Goal: Transaction & Acquisition: Purchase product/service

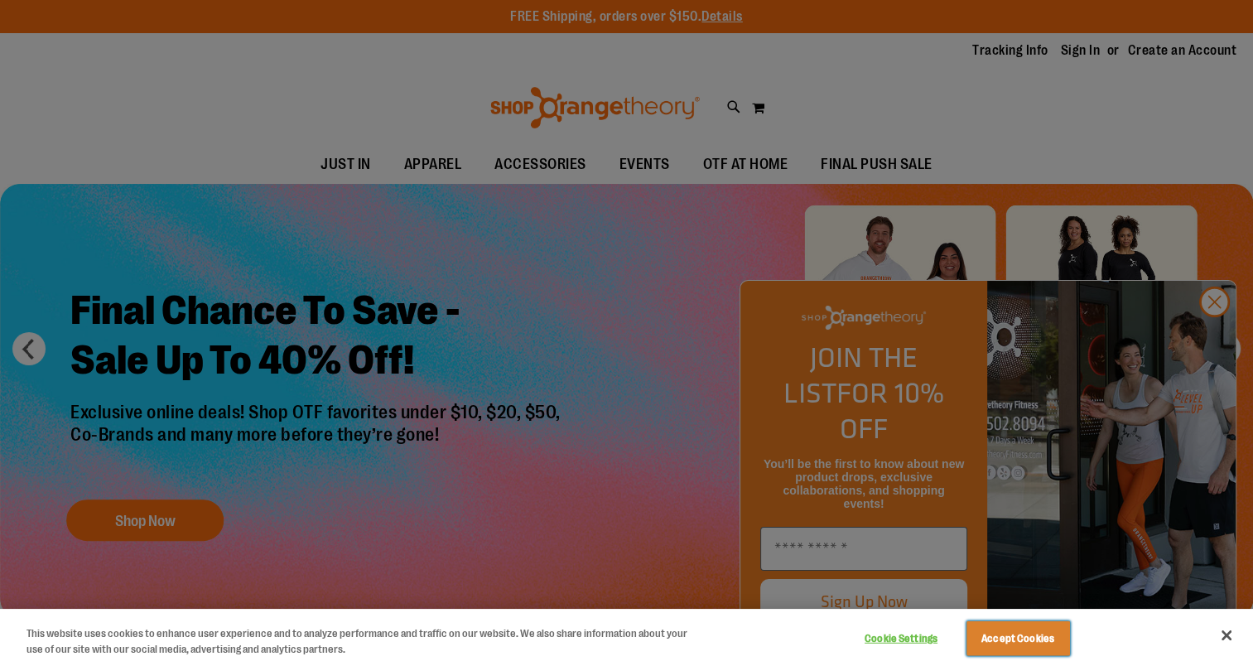
click at [1015, 637] on button "Accept Cookies" at bounding box center [1017, 638] width 103 height 35
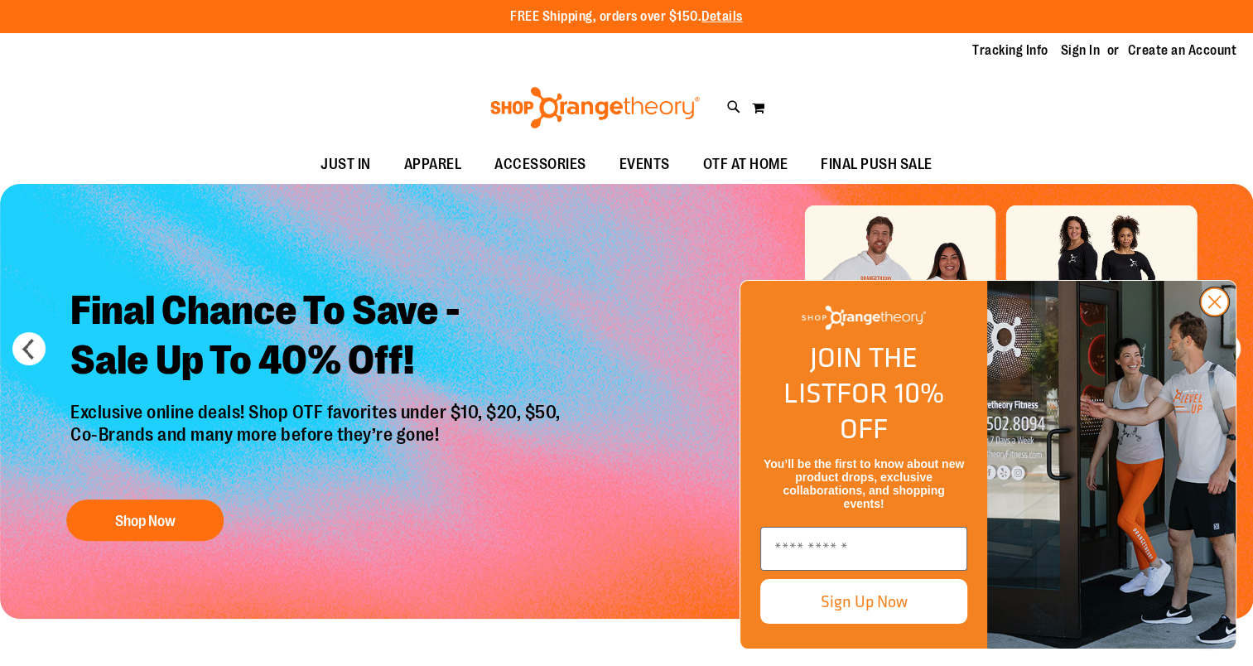
click at [1218, 315] on circle "Close dialog" at bounding box center [1214, 301] width 27 height 27
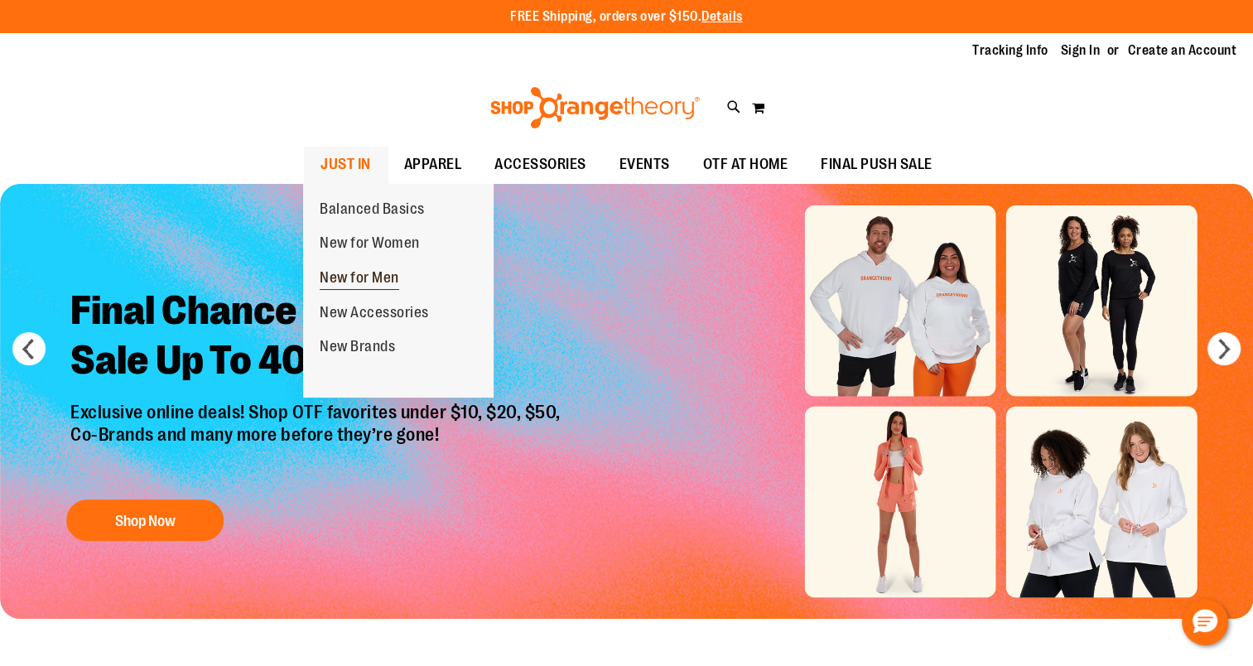
click at [355, 275] on span "New for Men" at bounding box center [359, 279] width 79 height 21
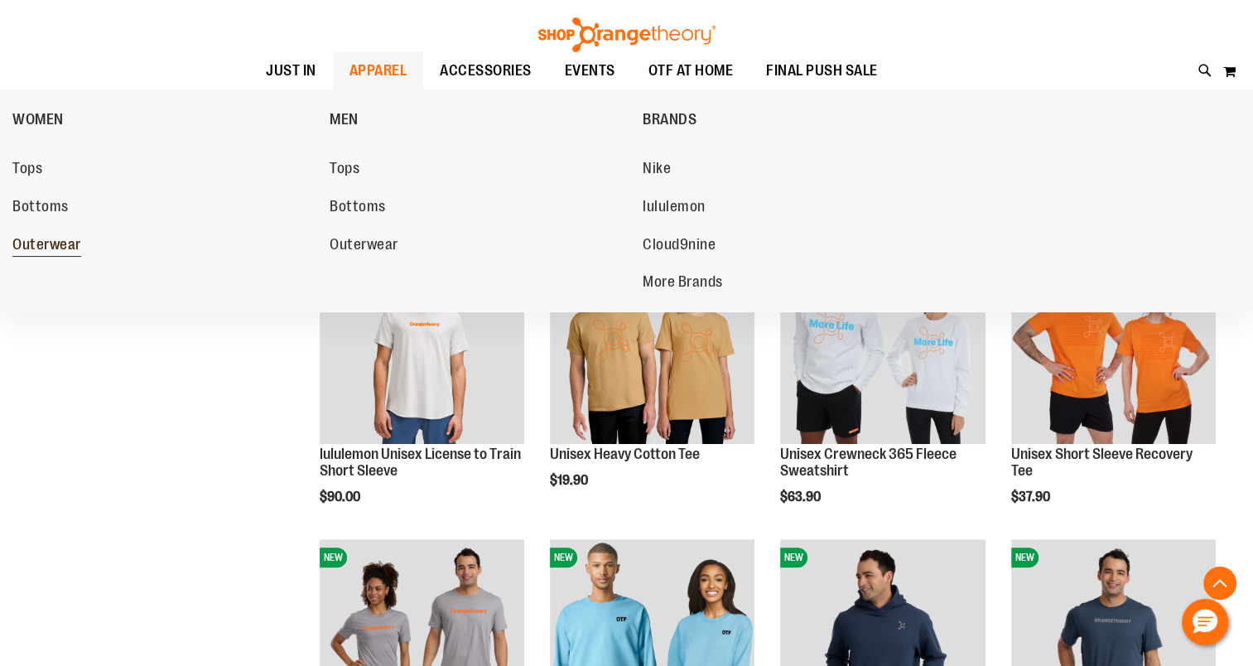
scroll to position [413, 0]
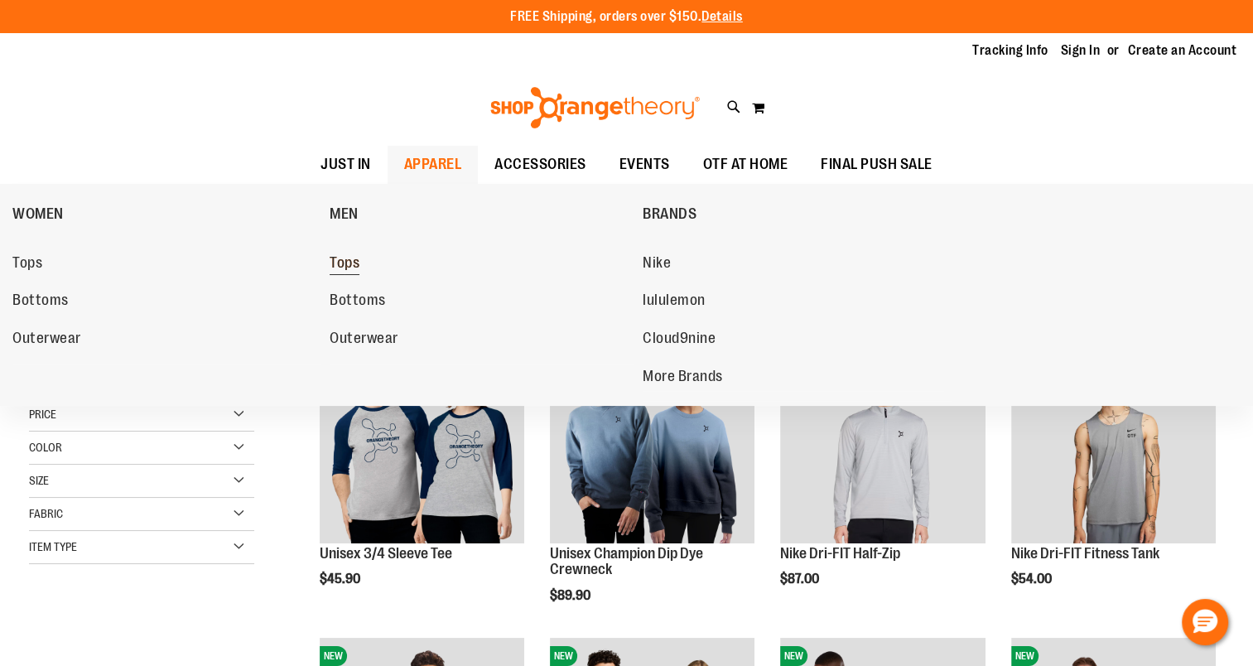
click at [354, 265] on span "Tops" at bounding box center [345, 264] width 30 height 21
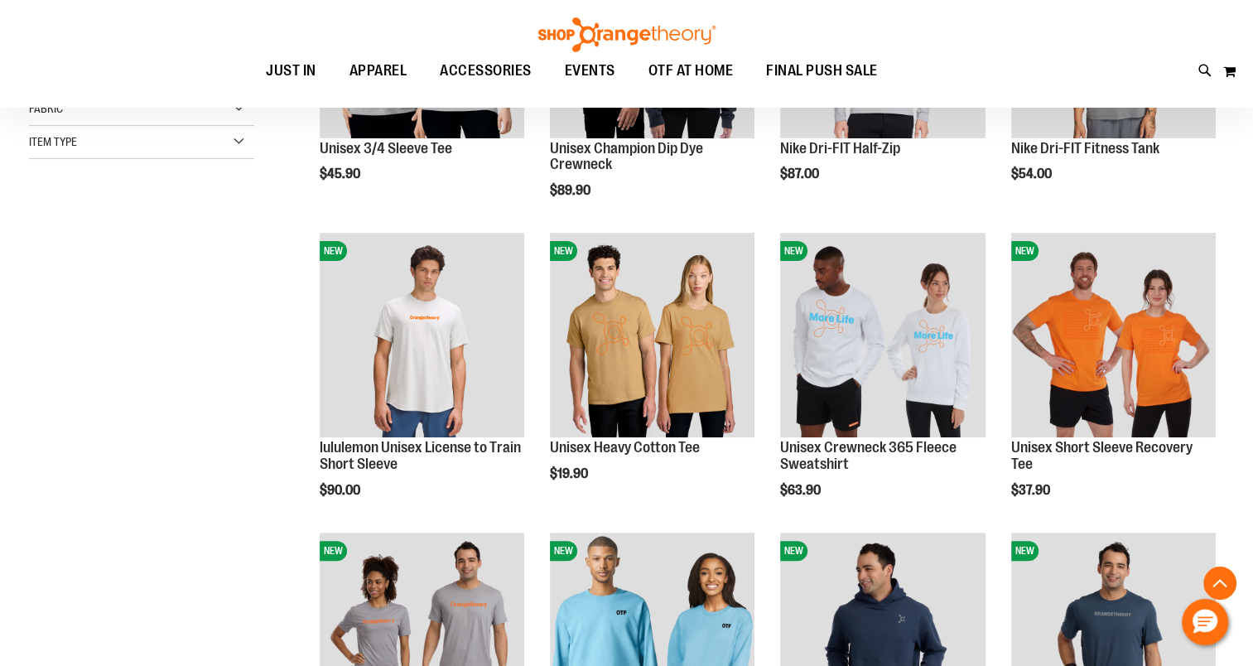
scroll to position [413, 0]
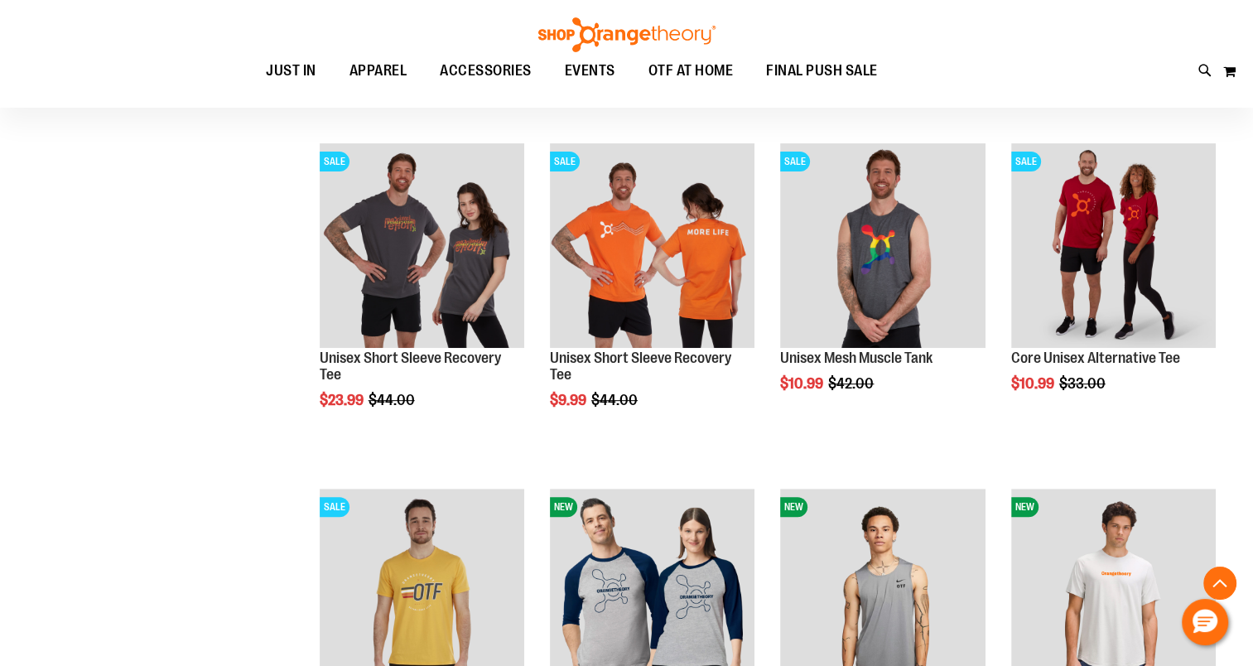
scroll to position [579, 0]
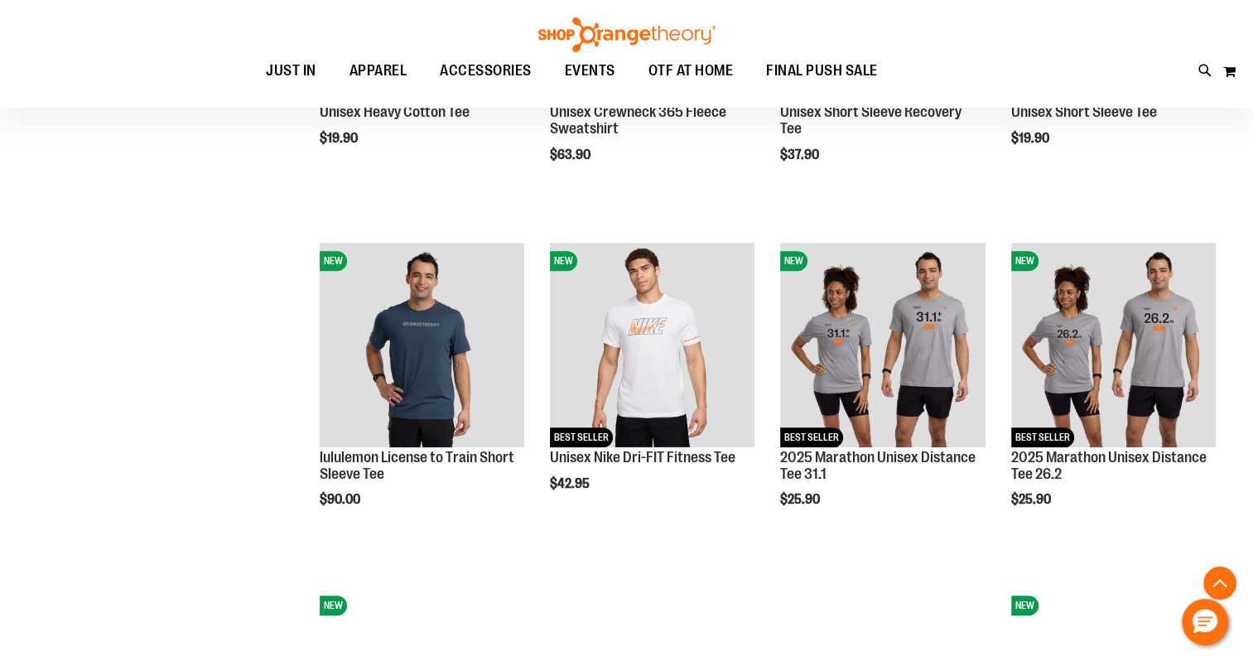
scroll to position [1655, 0]
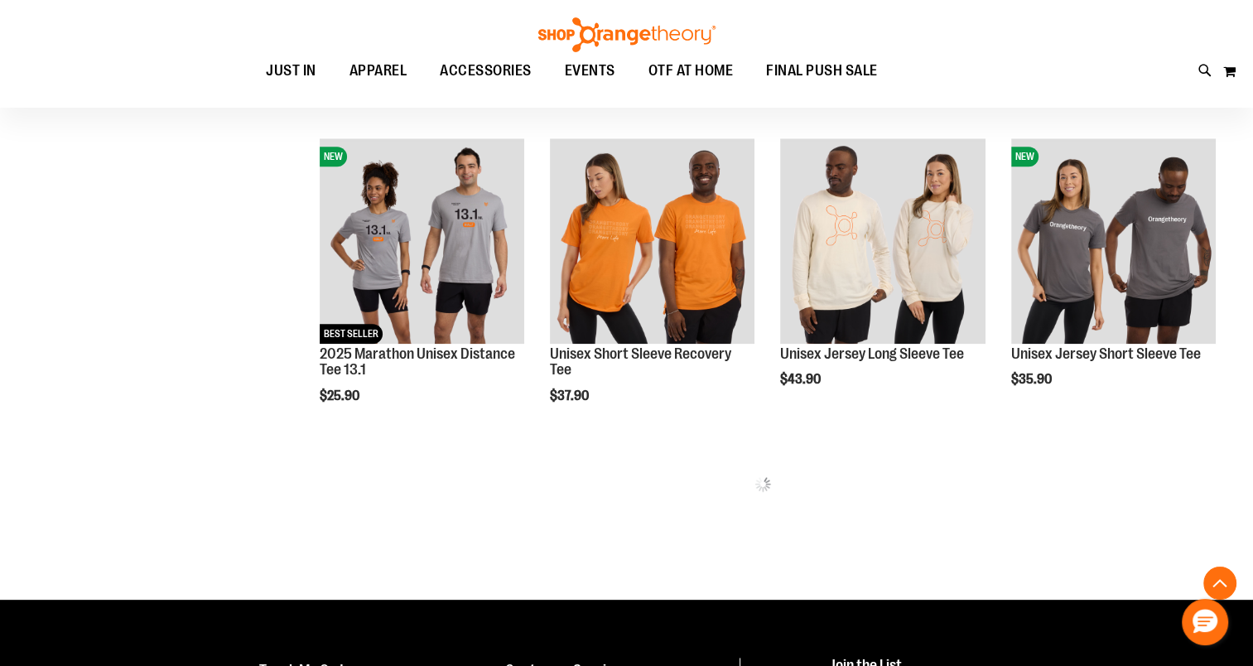
scroll to position [2069, 0]
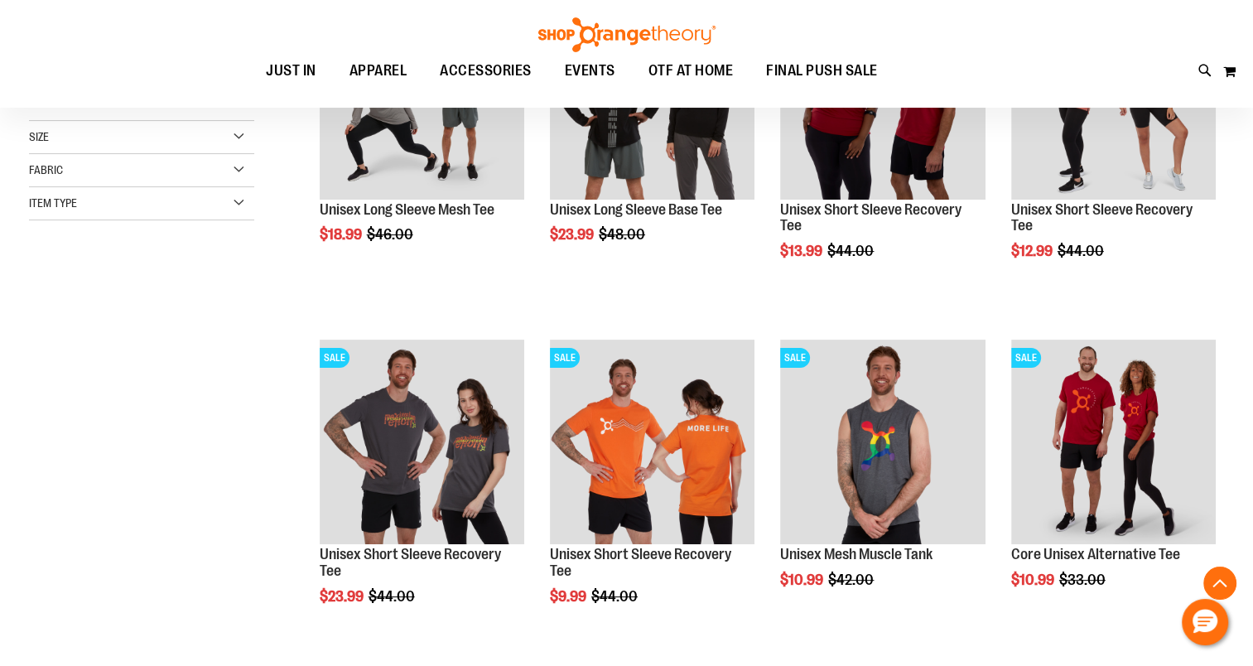
scroll to position [82, 0]
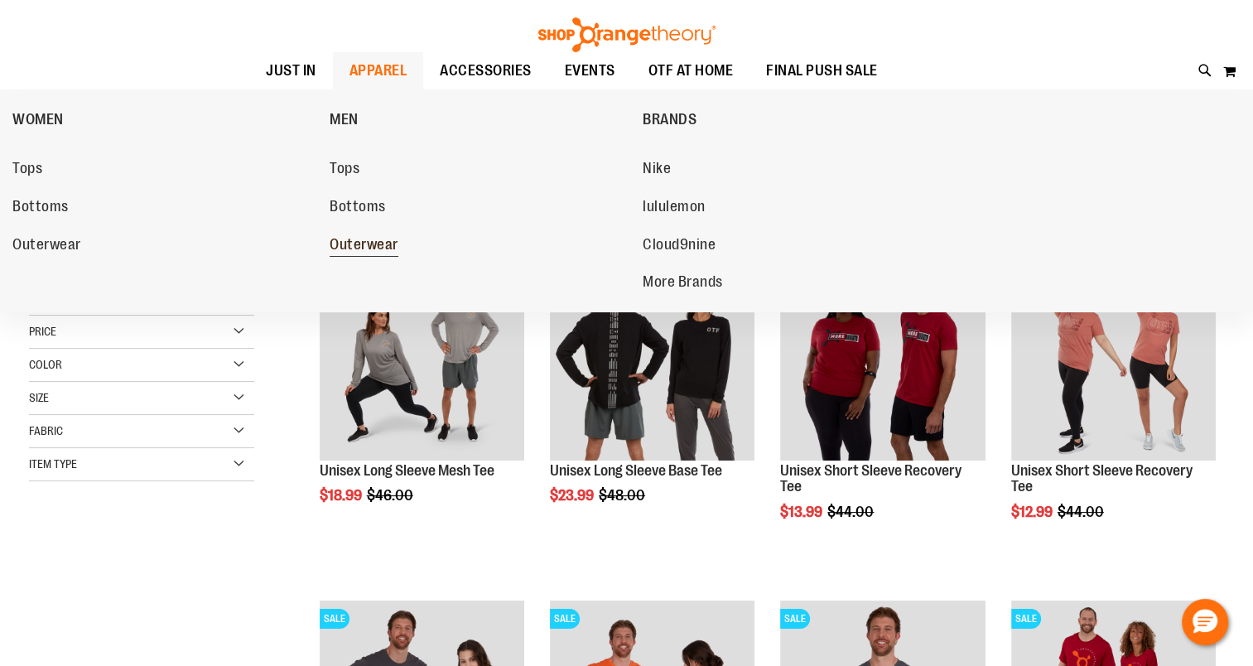
click at [349, 239] on span "Outerwear" at bounding box center [364, 246] width 69 height 21
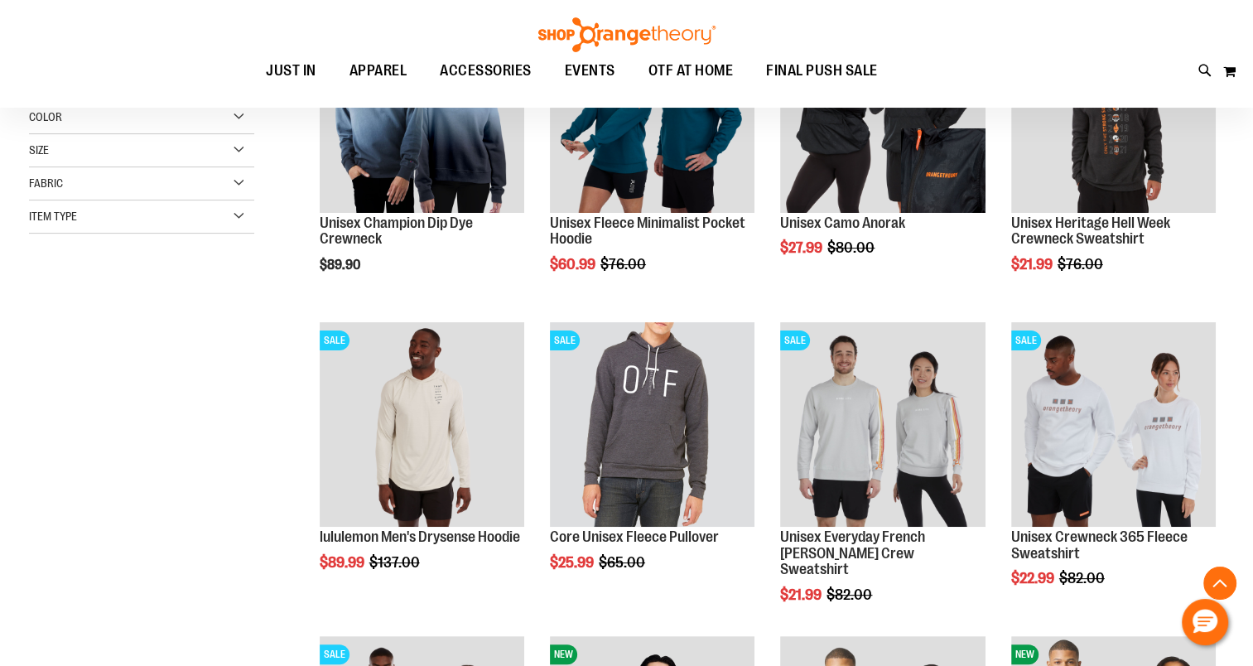
scroll to position [330, 0]
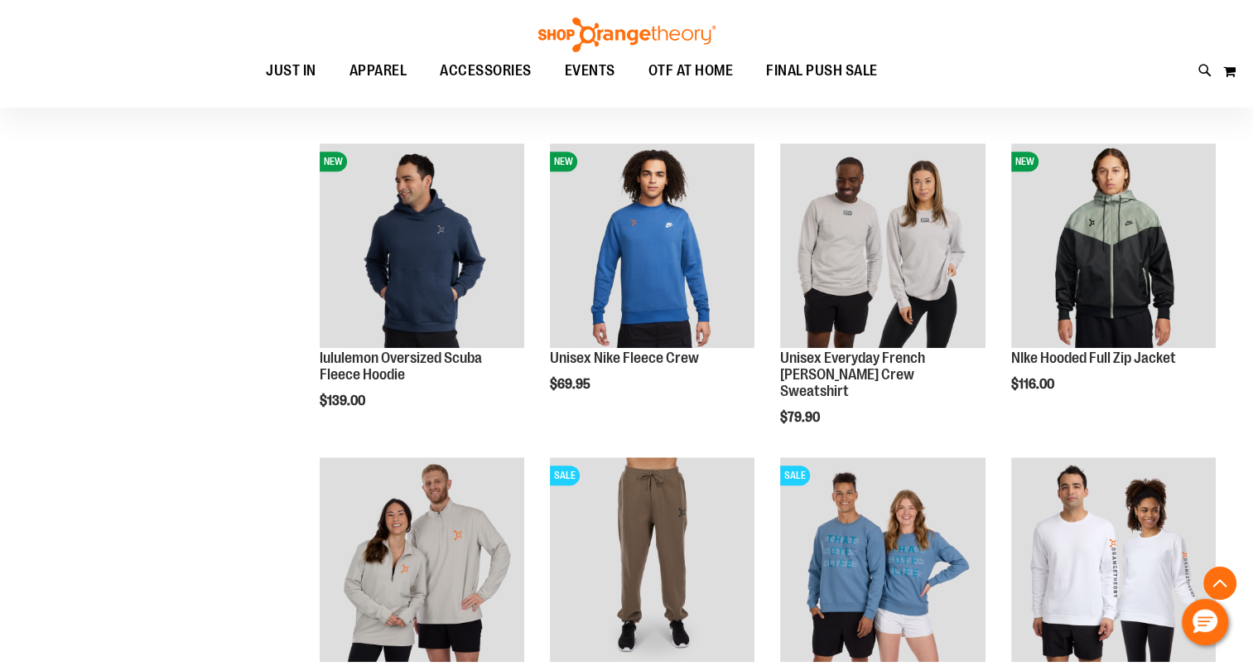
scroll to position [1158, 0]
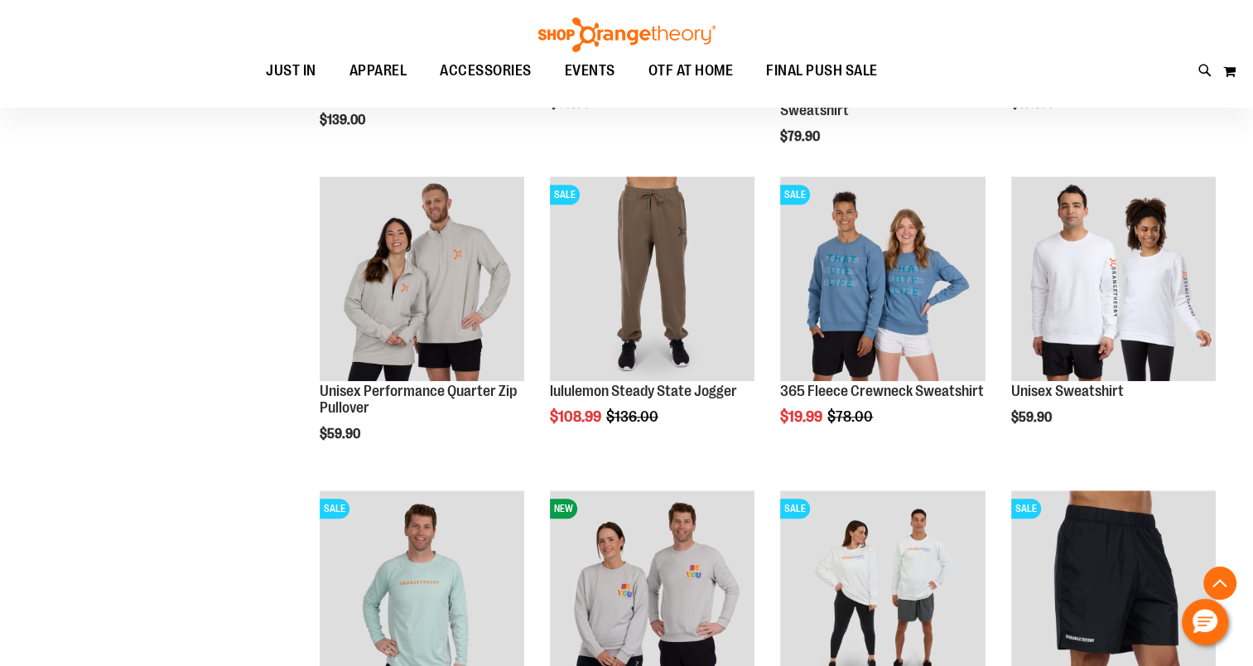
scroll to position [1407, 0]
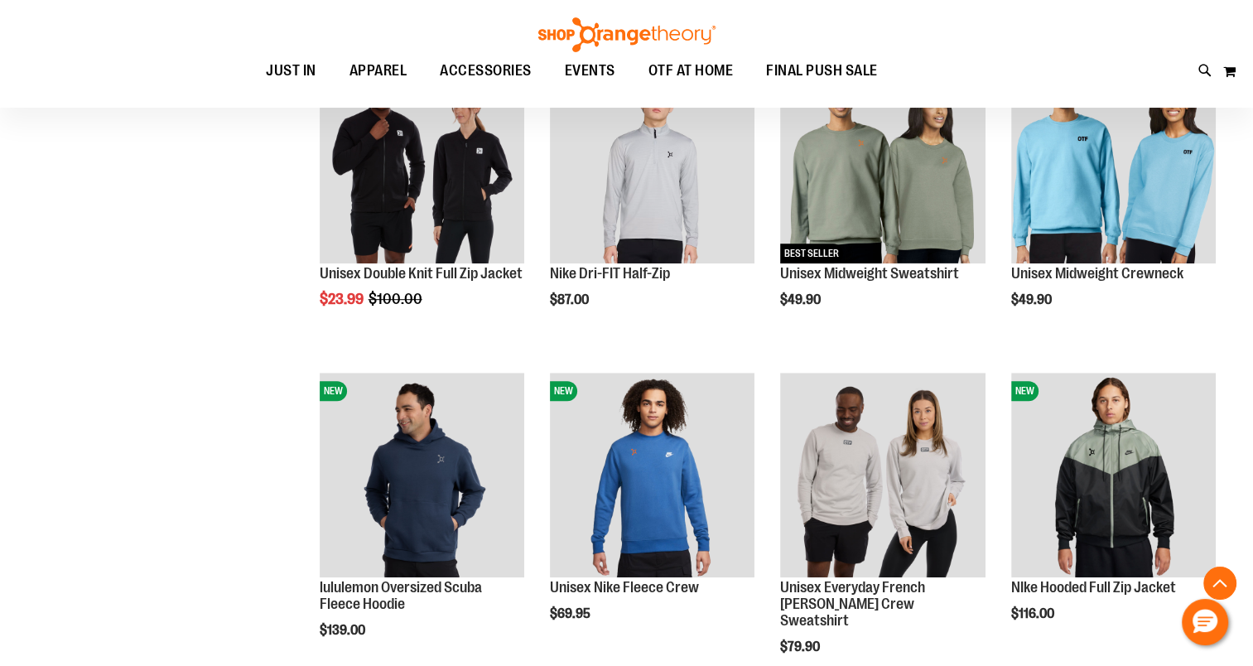
scroll to position [744, 0]
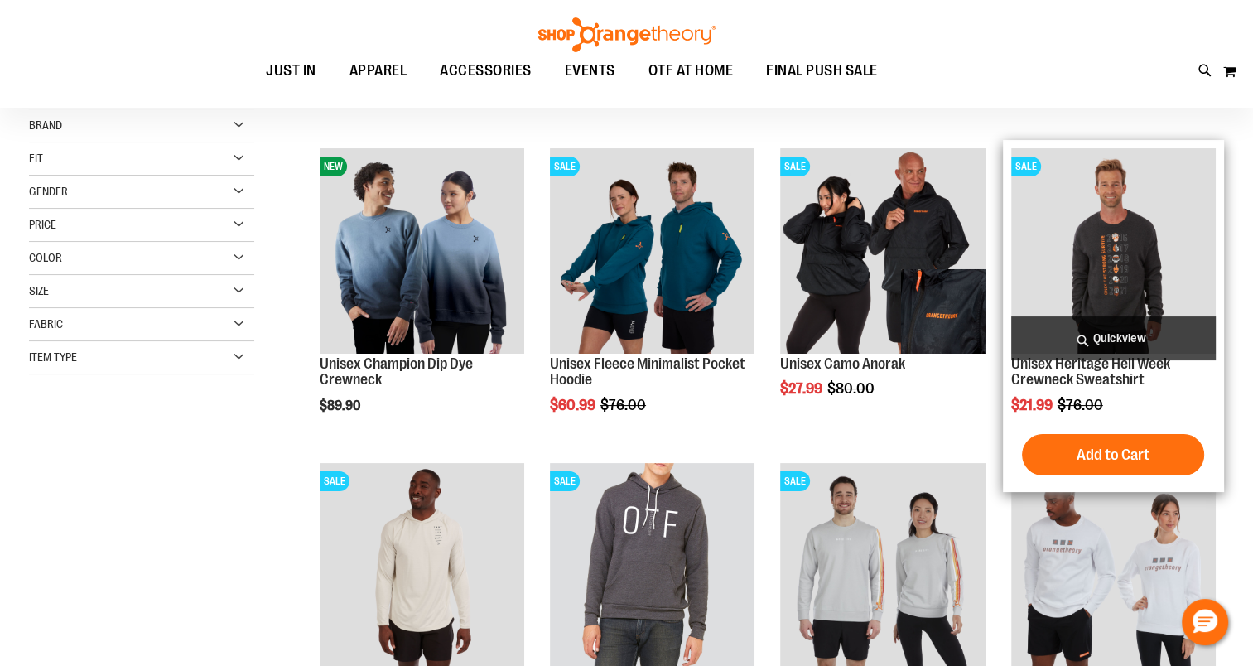
scroll to position [165, 0]
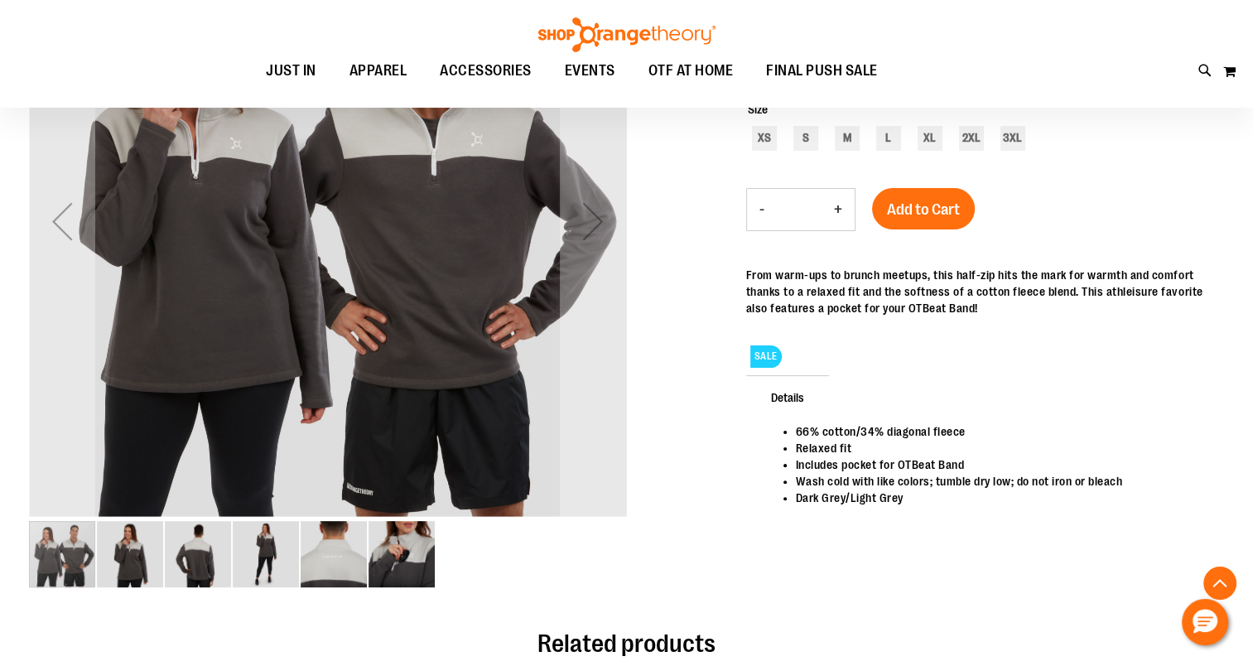
scroll to position [413, 0]
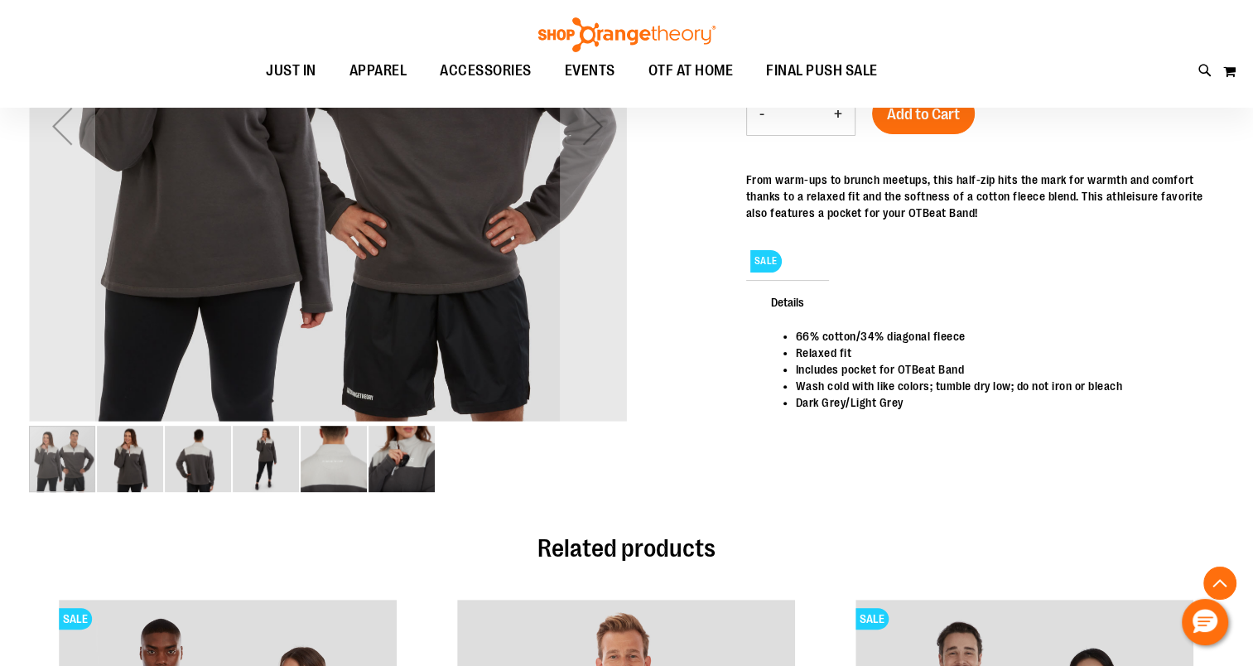
click at [333, 459] on img "image 5 of 6" at bounding box center [334, 459] width 66 height 66
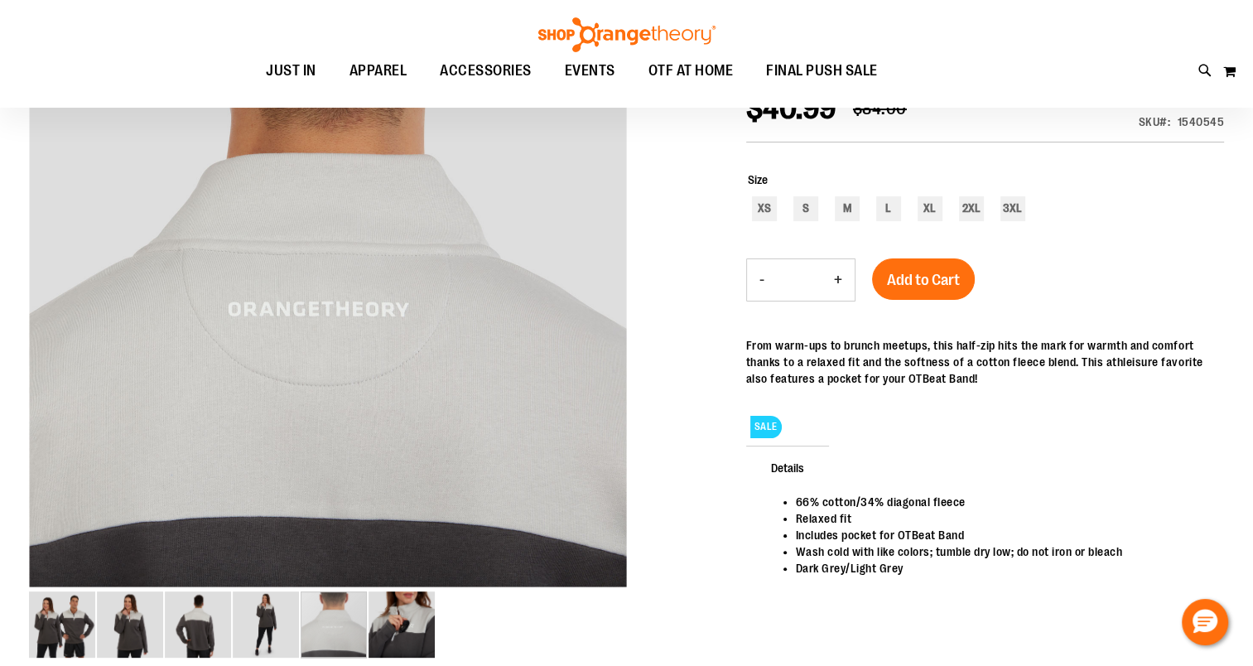
scroll to position [0, 0]
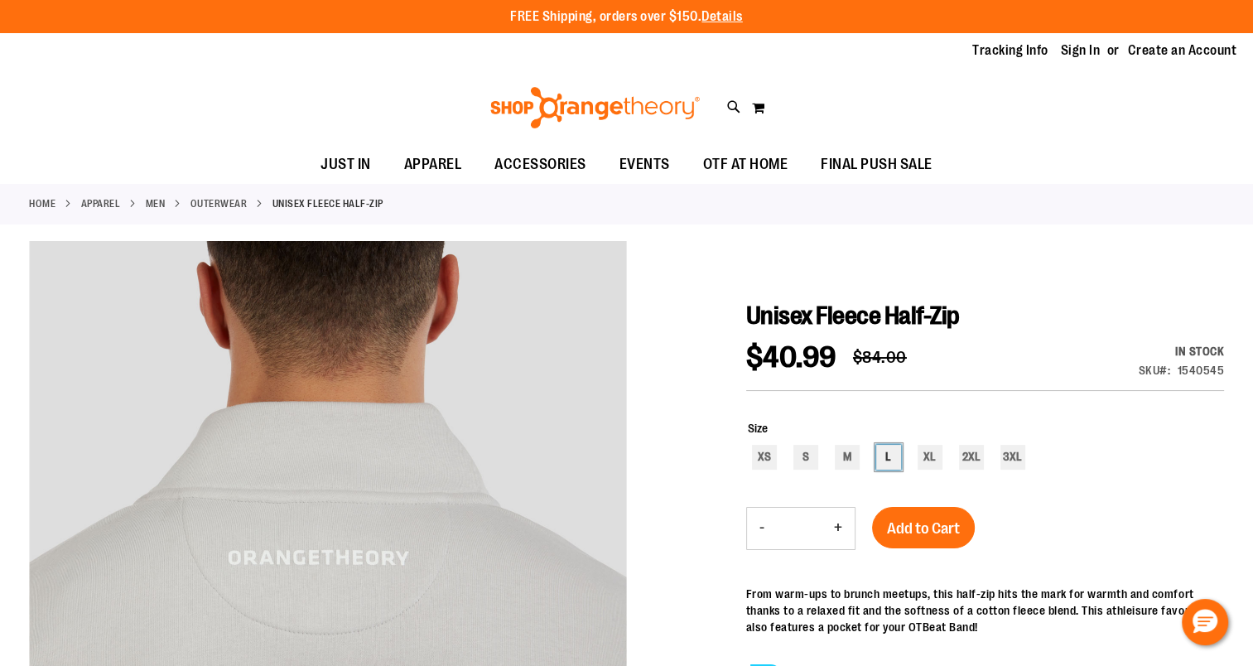
click at [891, 459] on div "L" at bounding box center [888, 457] width 25 height 25
type input "***"
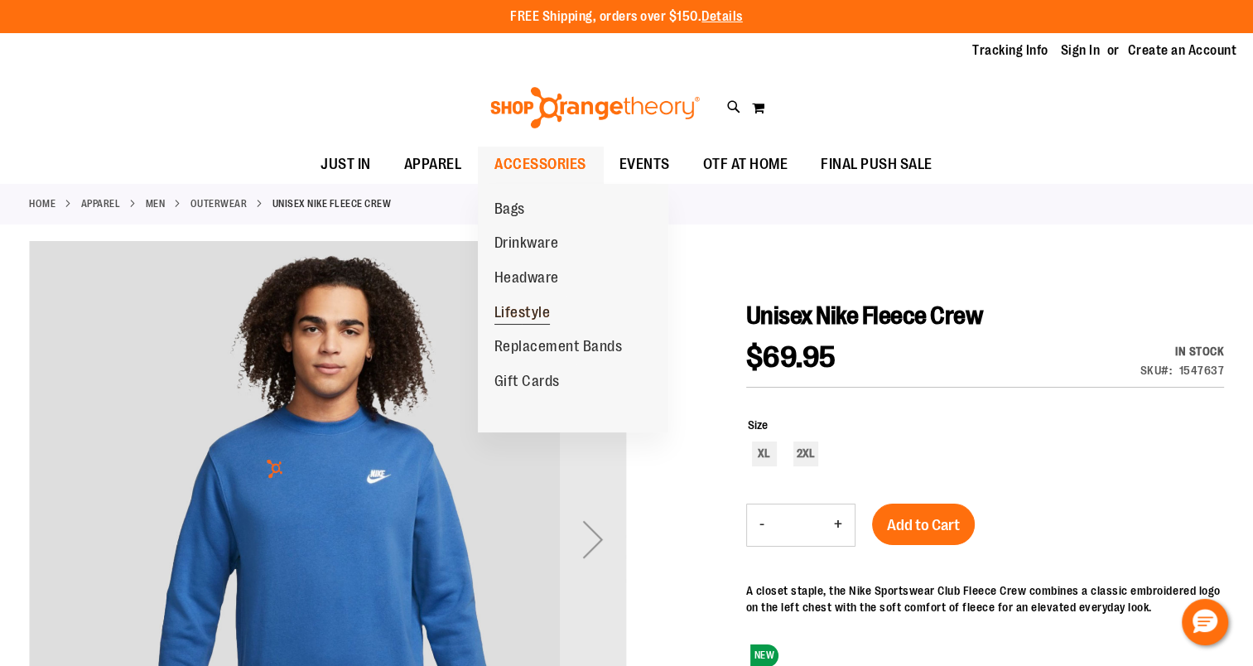
click at [511, 320] on span "Lifestyle" at bounding box center [522, 314] width 56 height 21
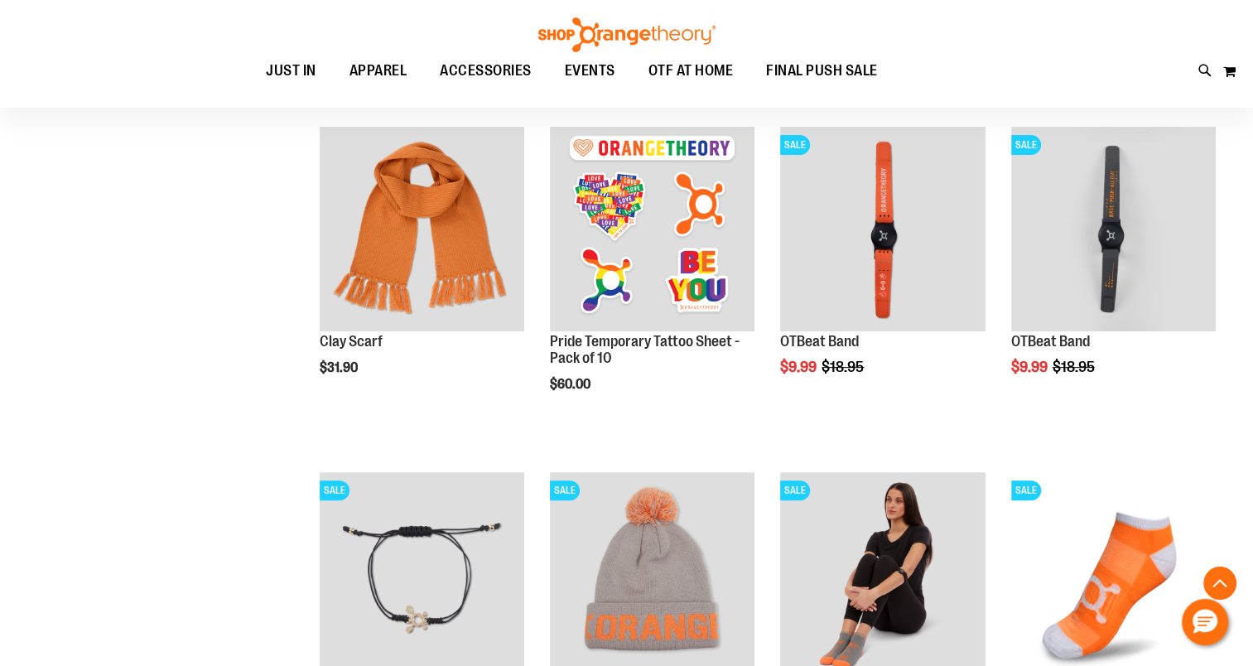
scroll to position [662, 0]
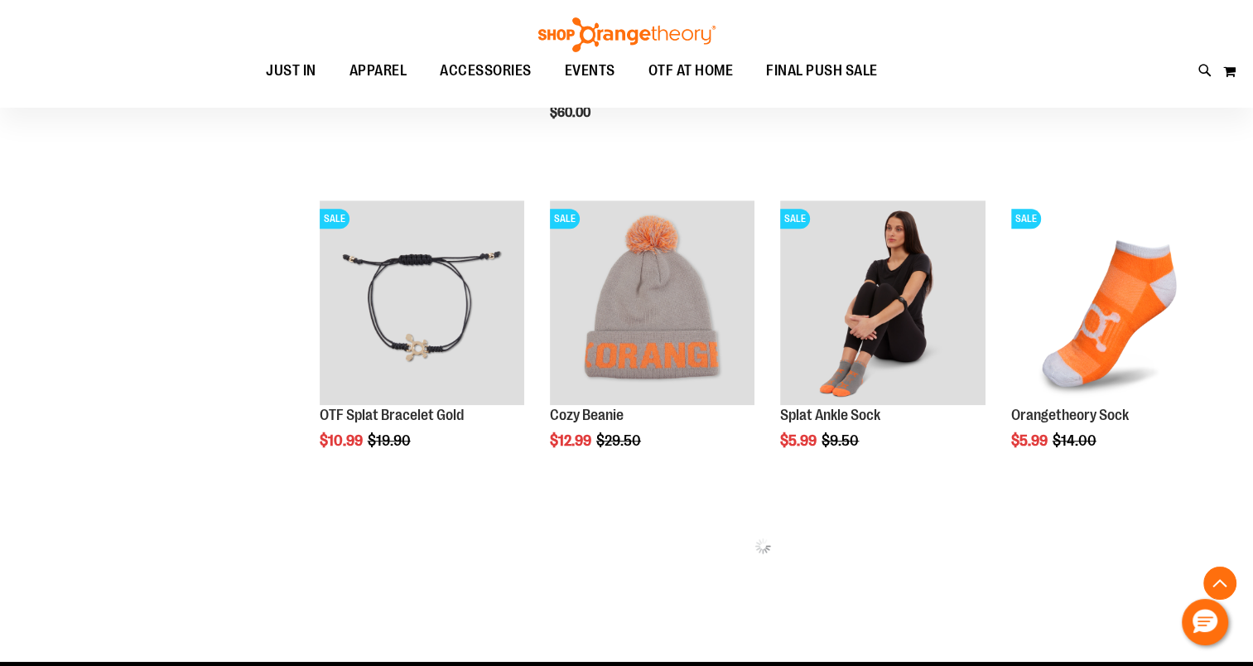
scroll to position [496, 0]
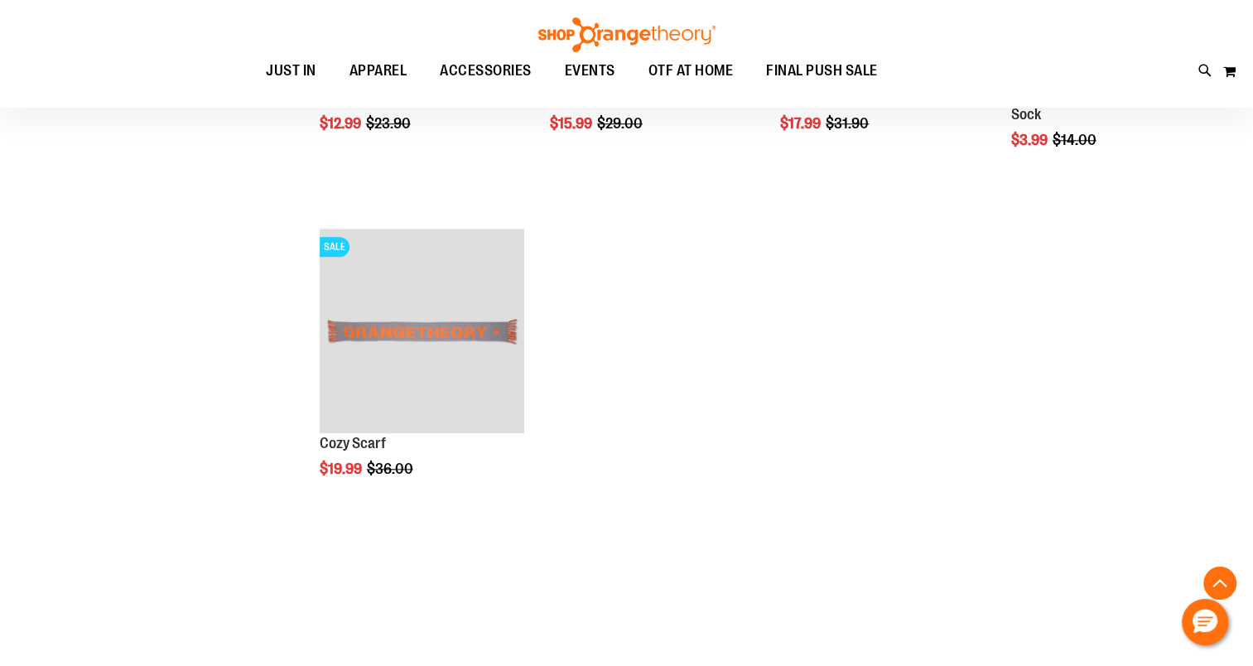
scroll to position [477, 0]
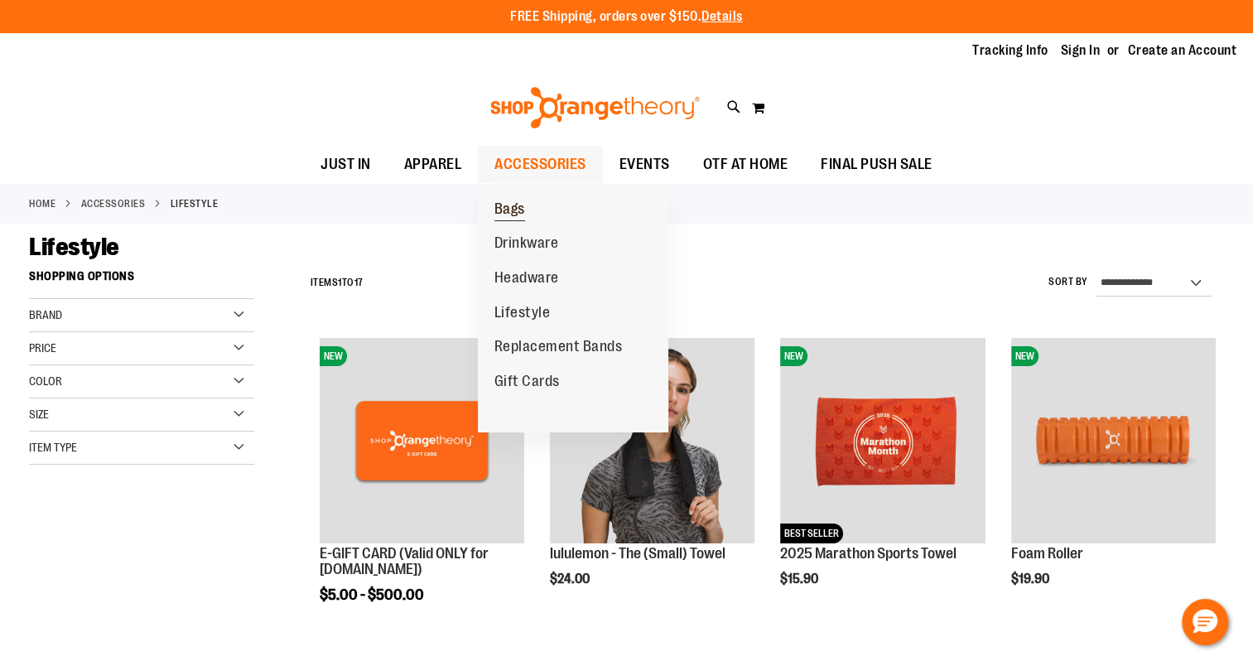
click at [513, 209] on span "Bags" at bounding box center [509, 210] width 31 height 21
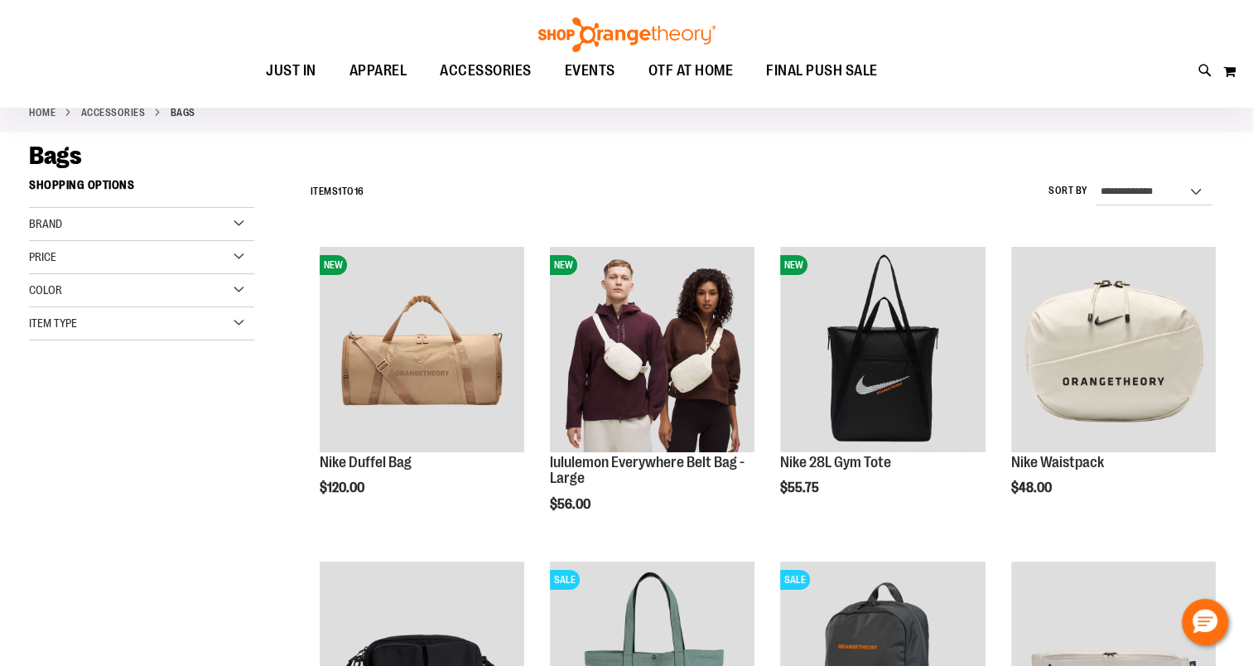
scroll to position [82, 0]
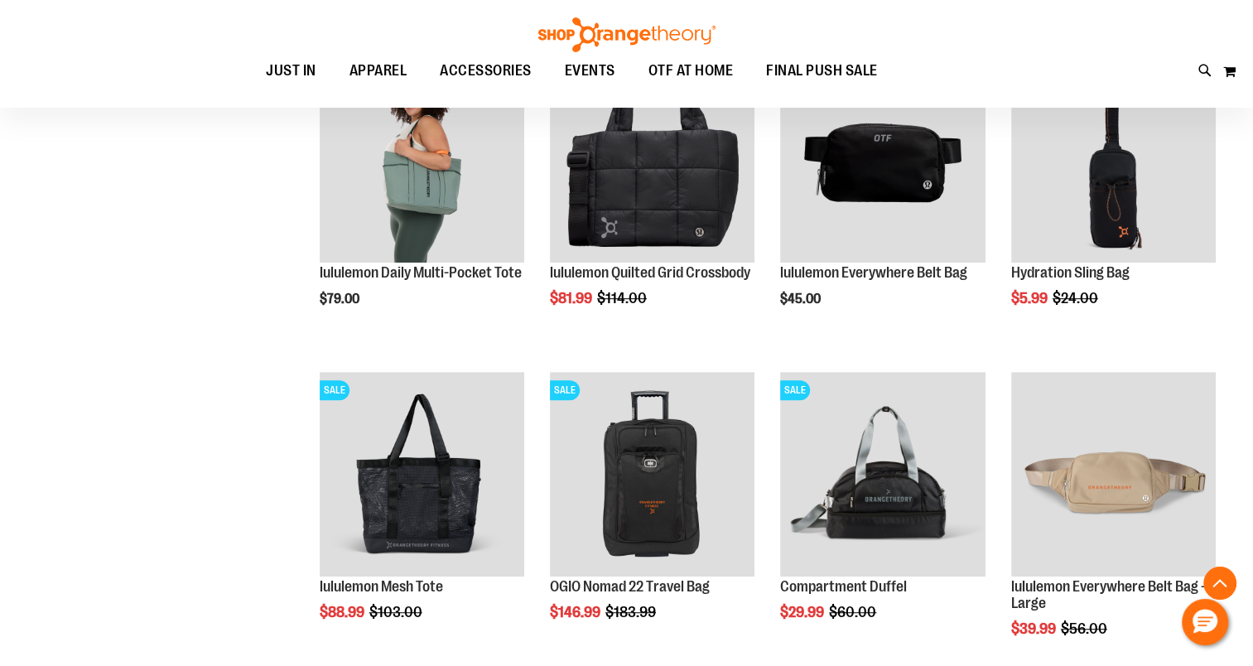
scroll to position [910, 0]
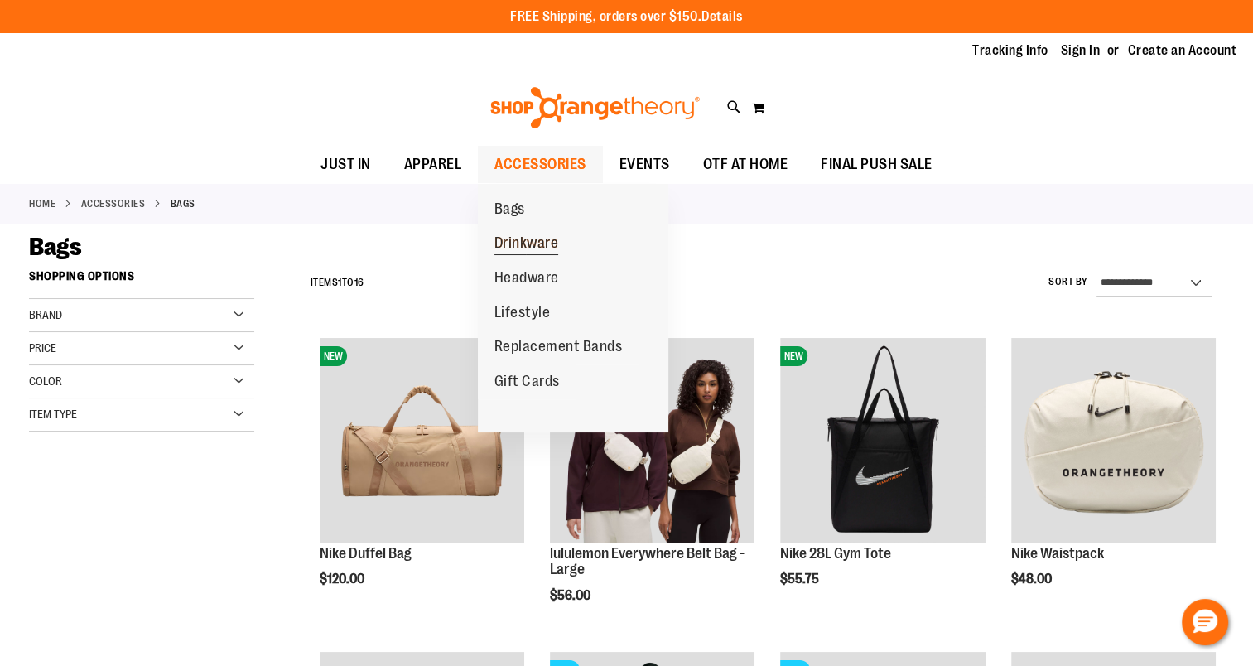
click at [537, 243] on span "Drinkware" at bounding box center [526, 244] width 65 height 21
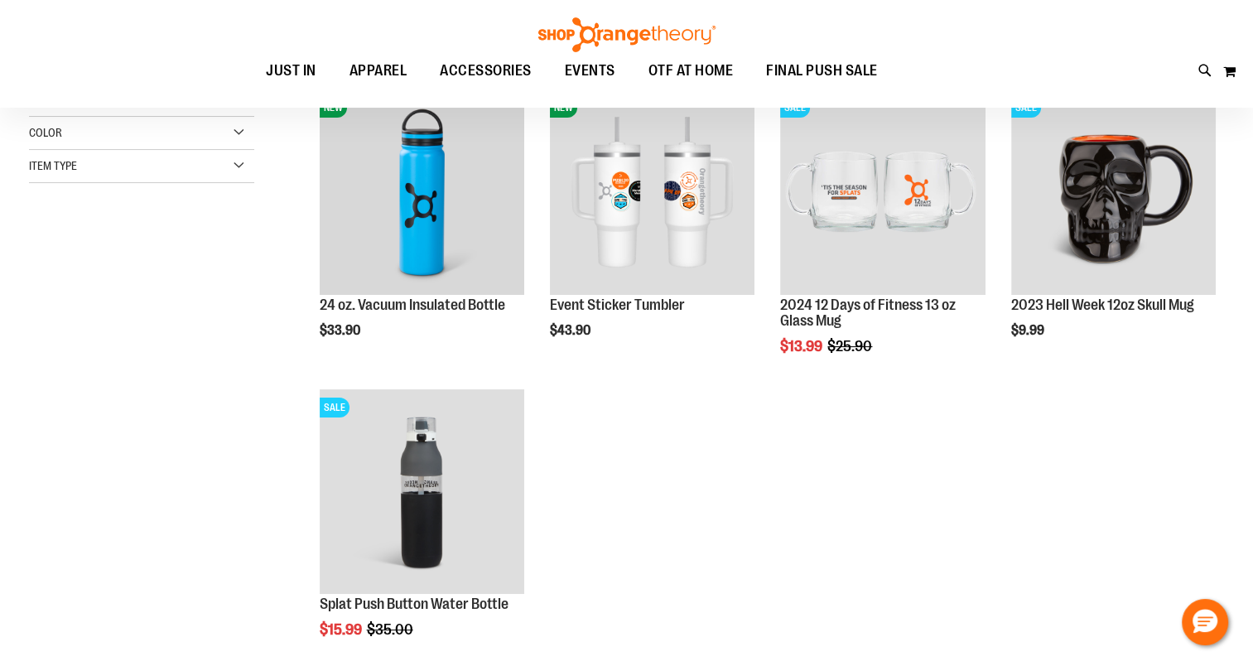
scroll to position [165, 0]
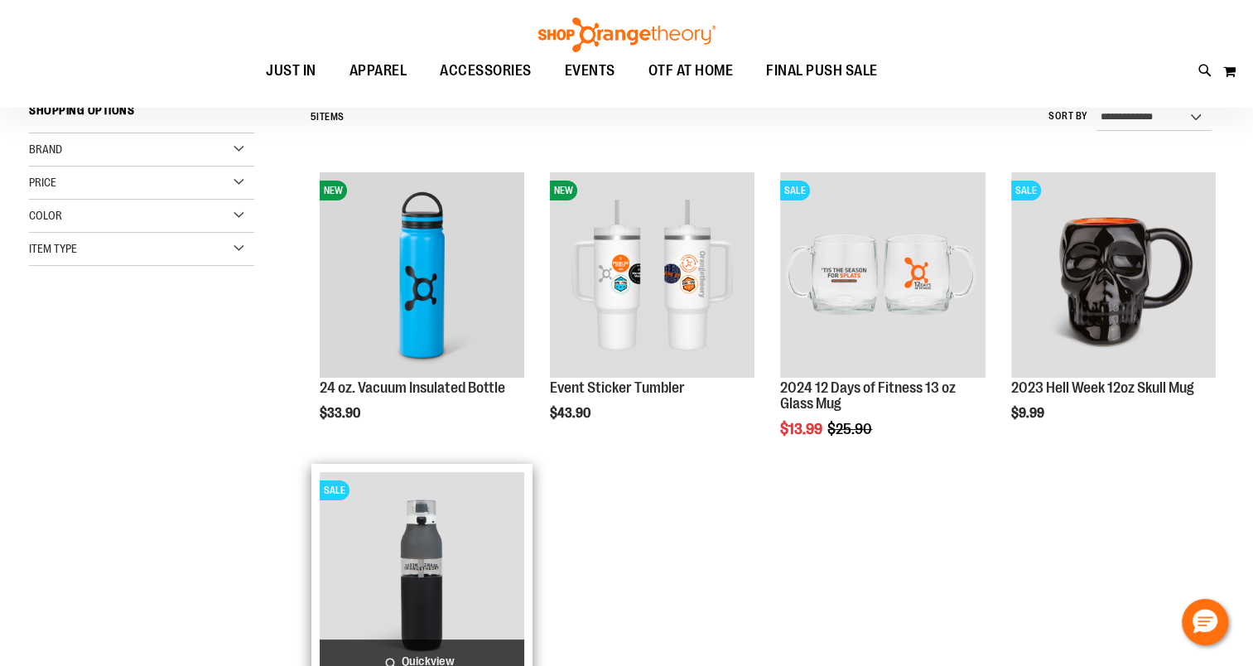
click at [384, 565] on img "product" at bounding box center [422, 574] width 205 height 205
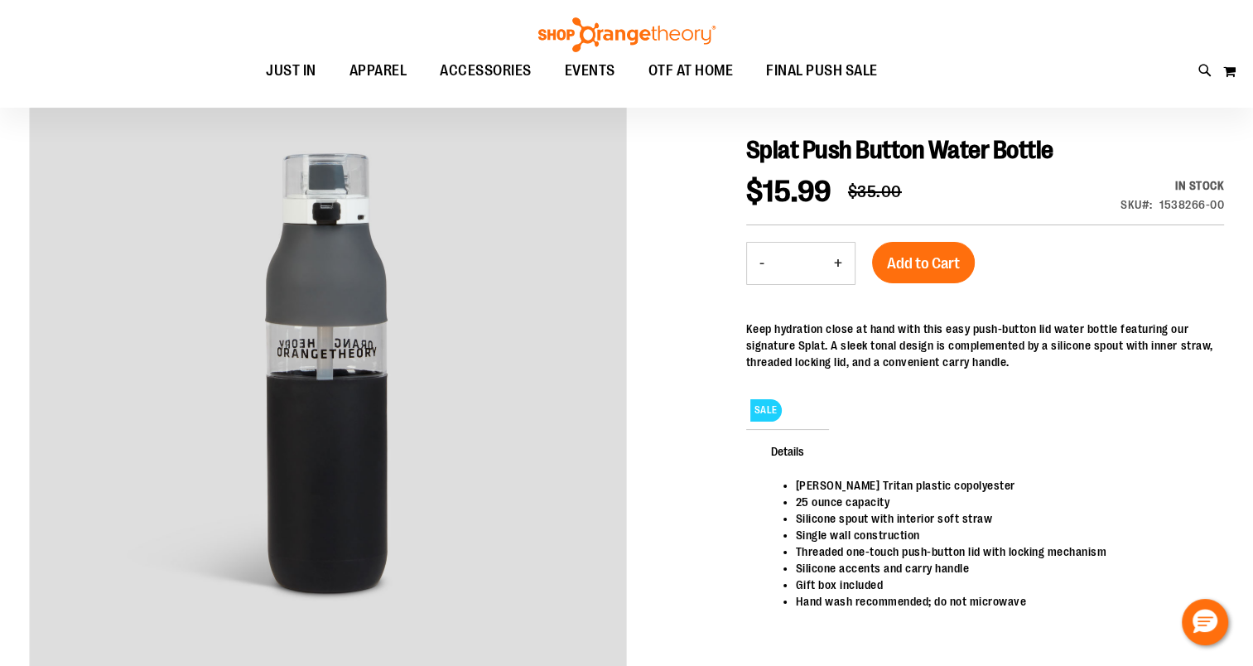
scroll to position [82, 0]
